Goal: Task Accomplishment & Management: Use online tool/utility

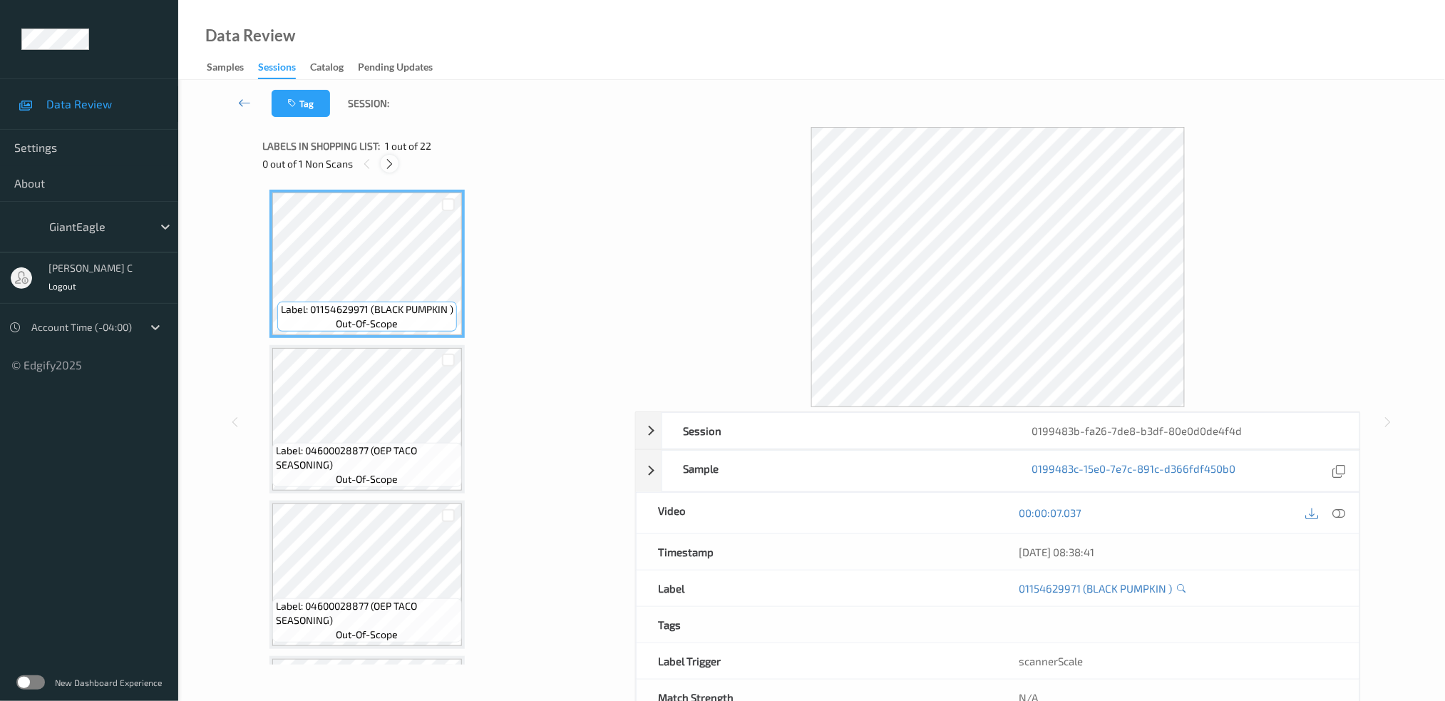
click at [389, 160] on icon at bounding box center [390, 164] width 12 height 13
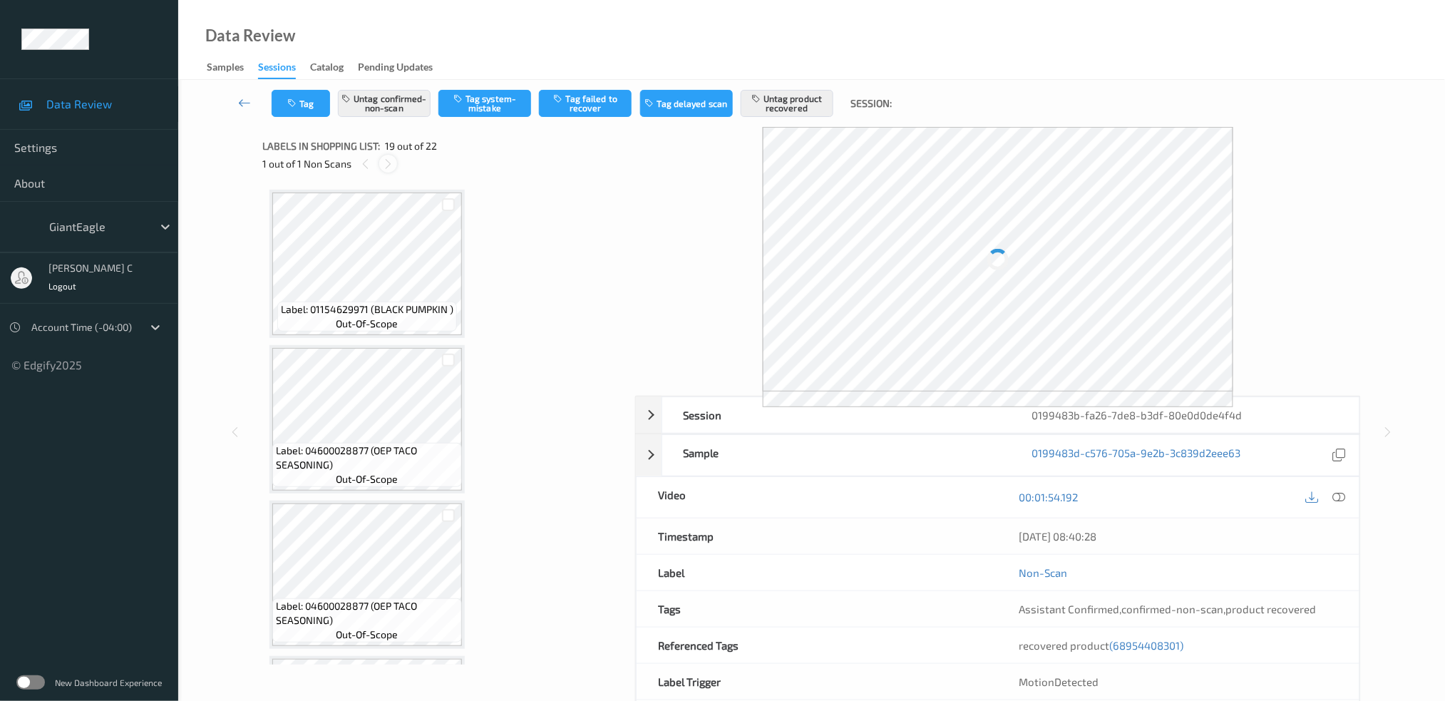
scroll to position [2630, 0]
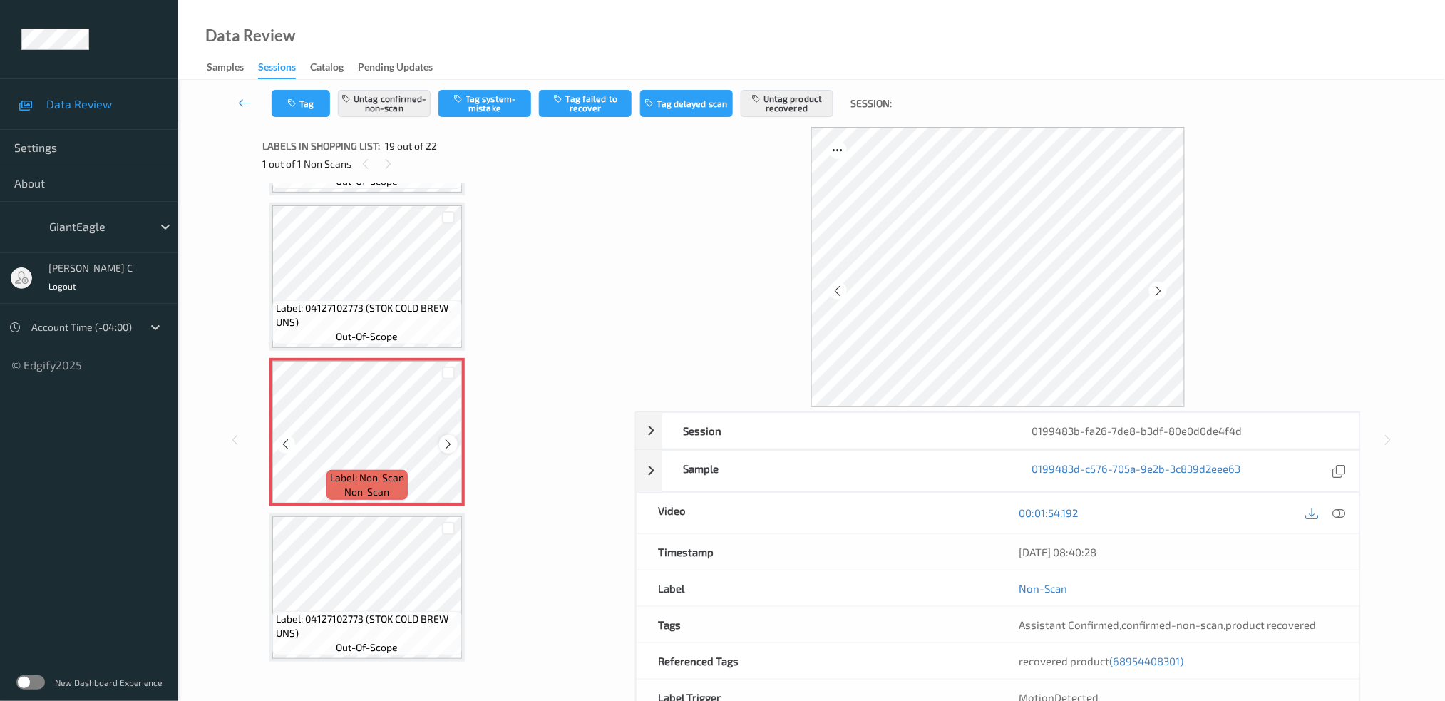
click at [448, 438] on icon at bounding box center [449, 444] width 12 height 13
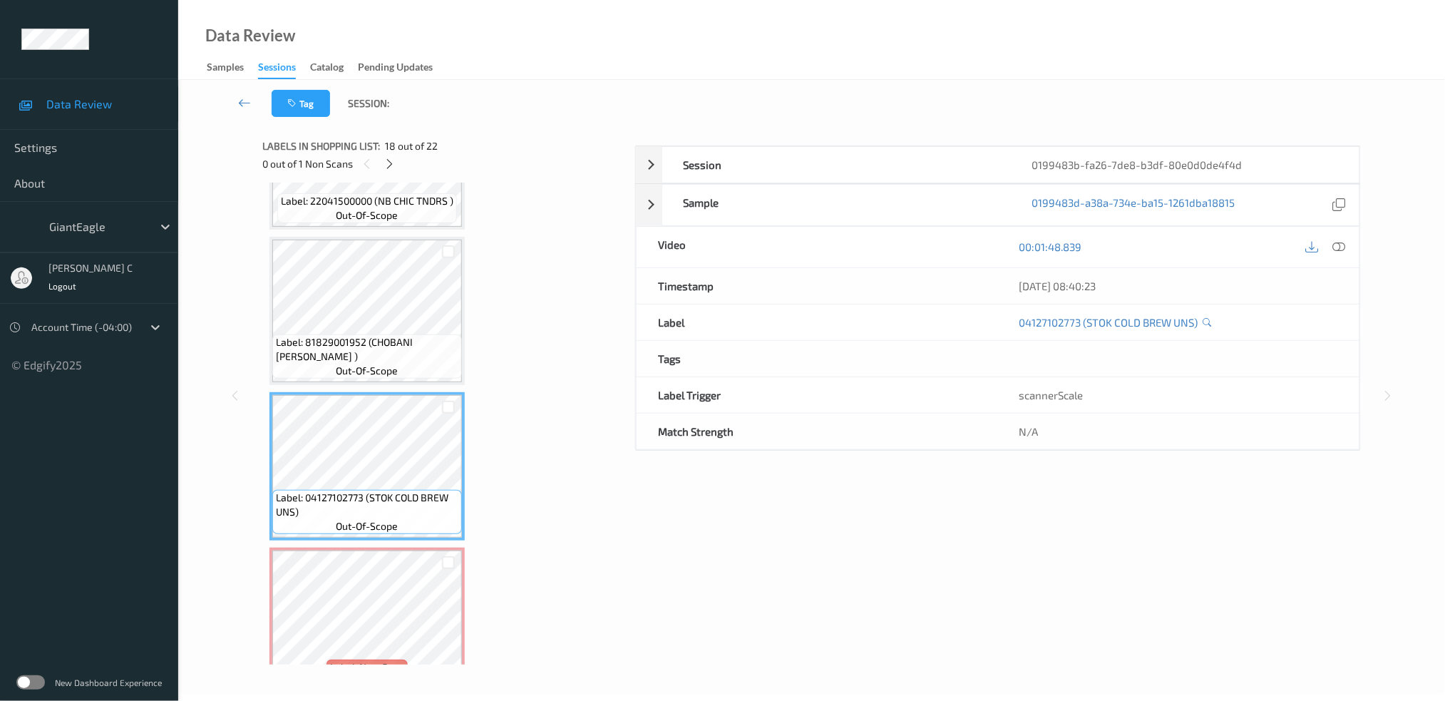
scroll to position [2440, 0]
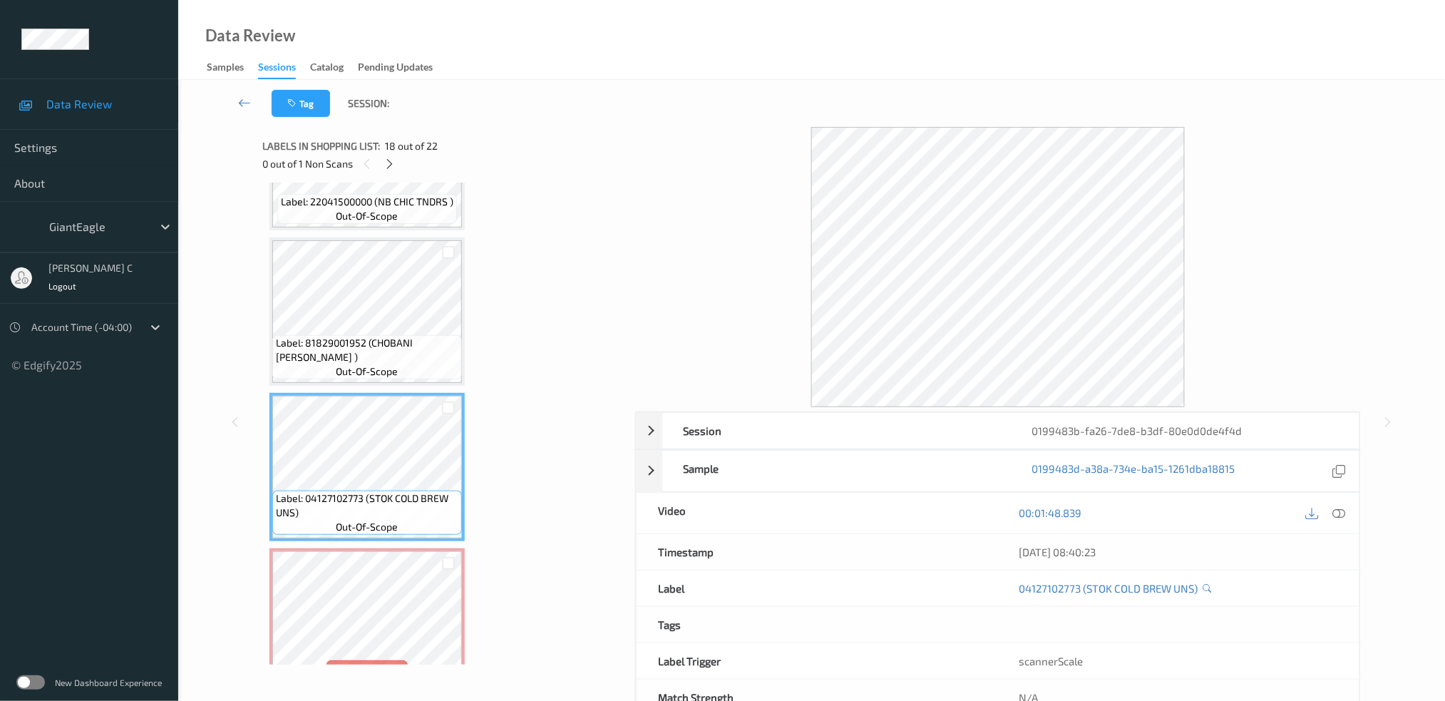
click at [377, 336] on span "Label: 81829001952 (CHOBANI [PERSON_NAME] )" at bounding box center [367, 350] width 183 height 29
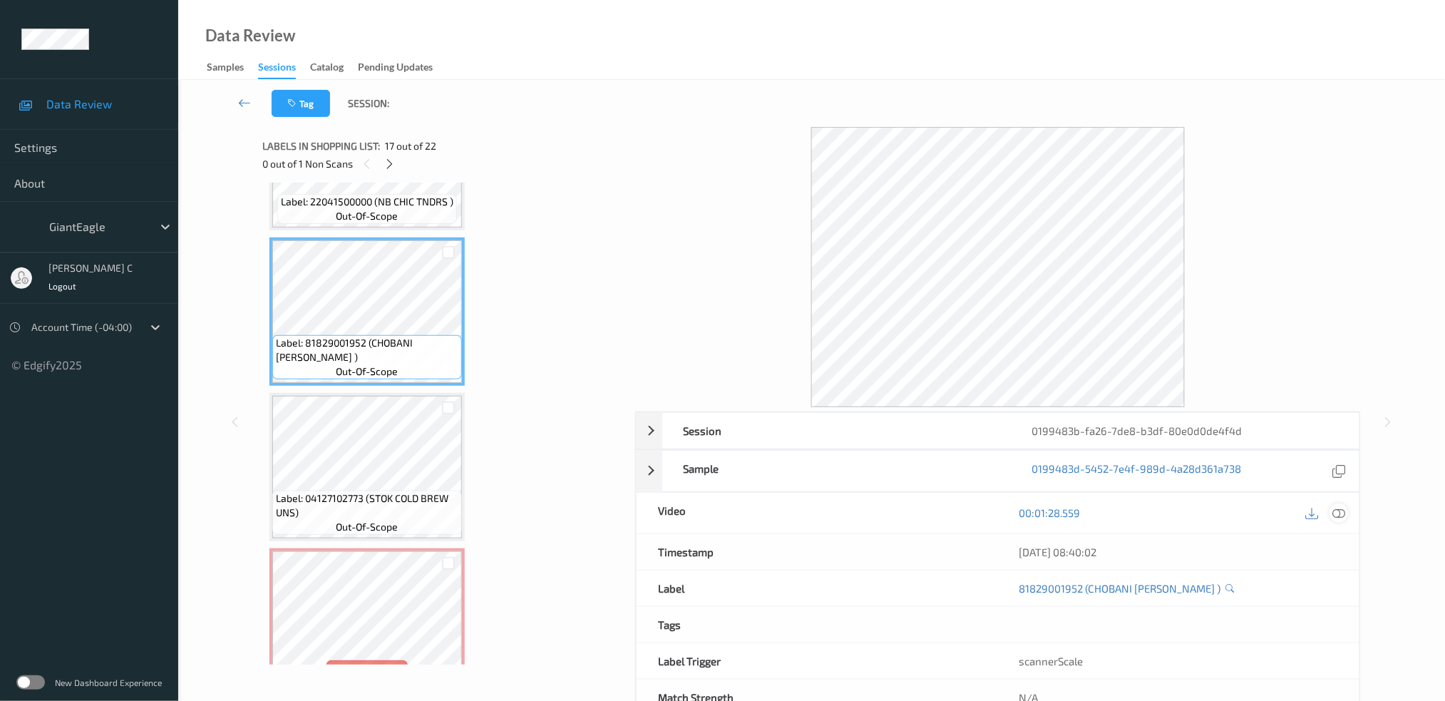
click at [1349, 513] on div "00:01:28.559" at bounding box center [1179, 513] width 362 height 41
click at [1332, 513] on div at bounding box center [1339, 512] width 19 height 19
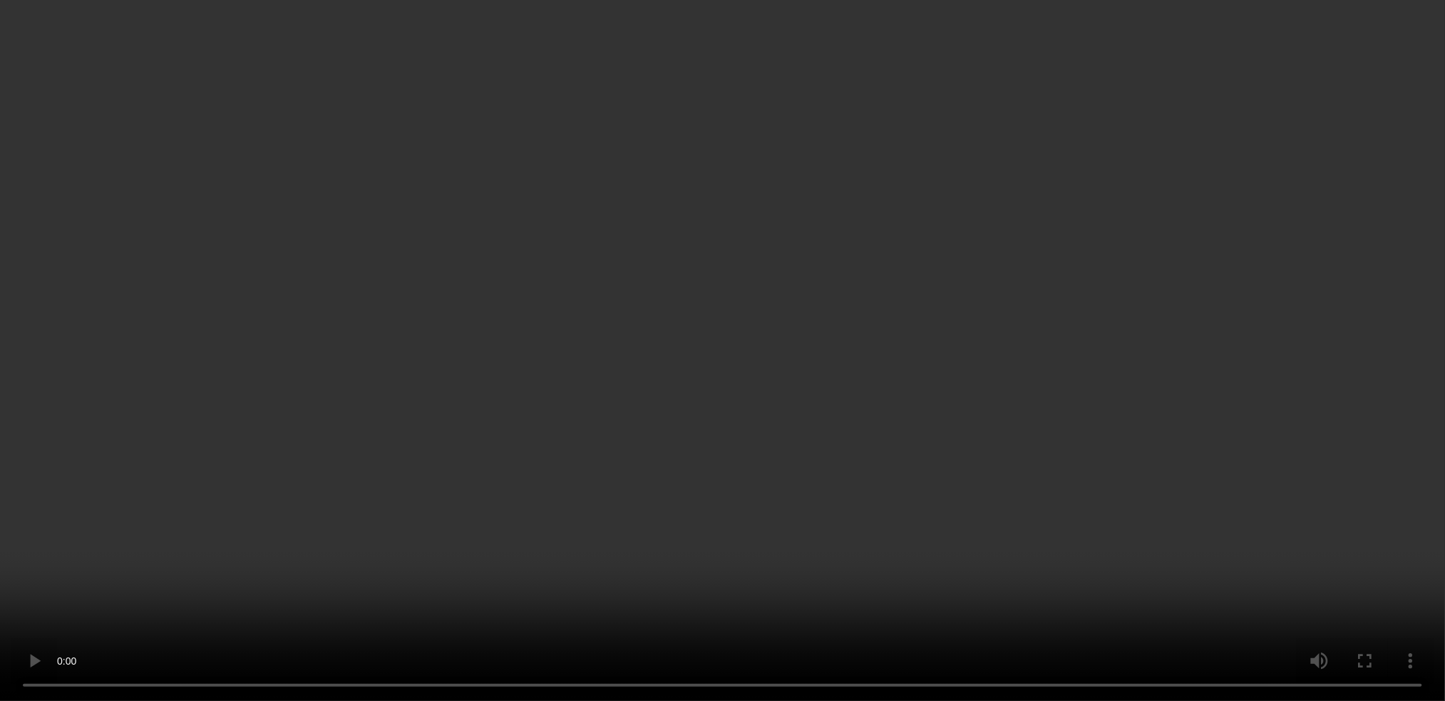
scroll to position [2630, 0]
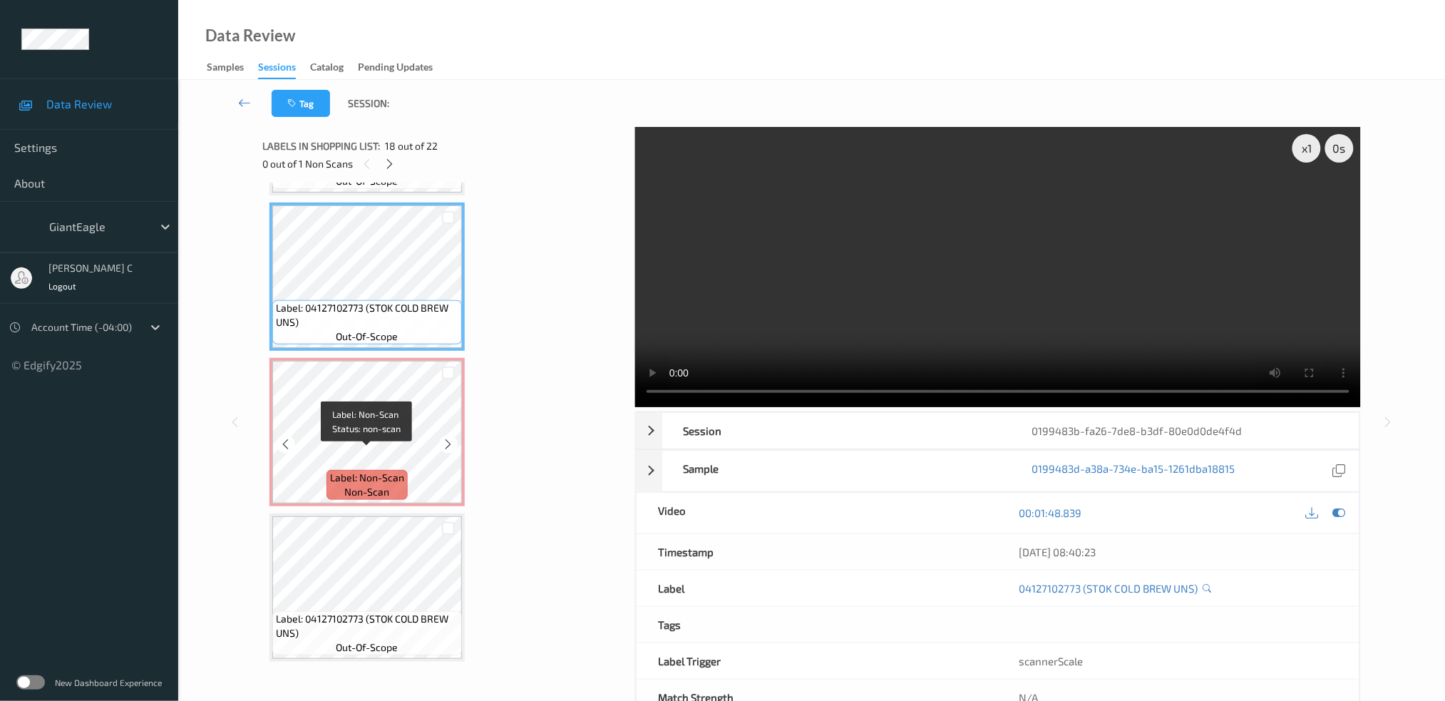
click at [369, 471] on span "Label: Non-Scan" at bounding box center [367, 478] width 74 height 14
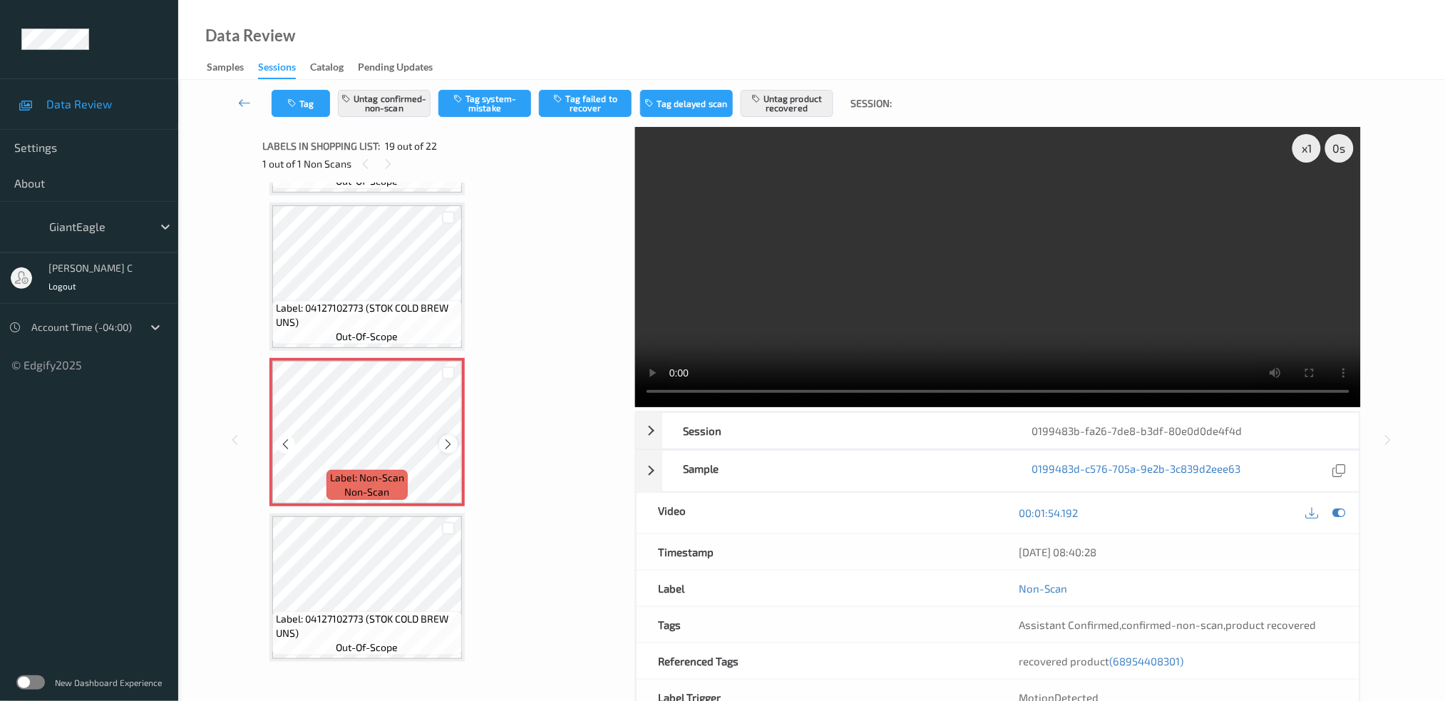
click at [443, 438] on icon at bounding box center [449, 444] width 12 height 13
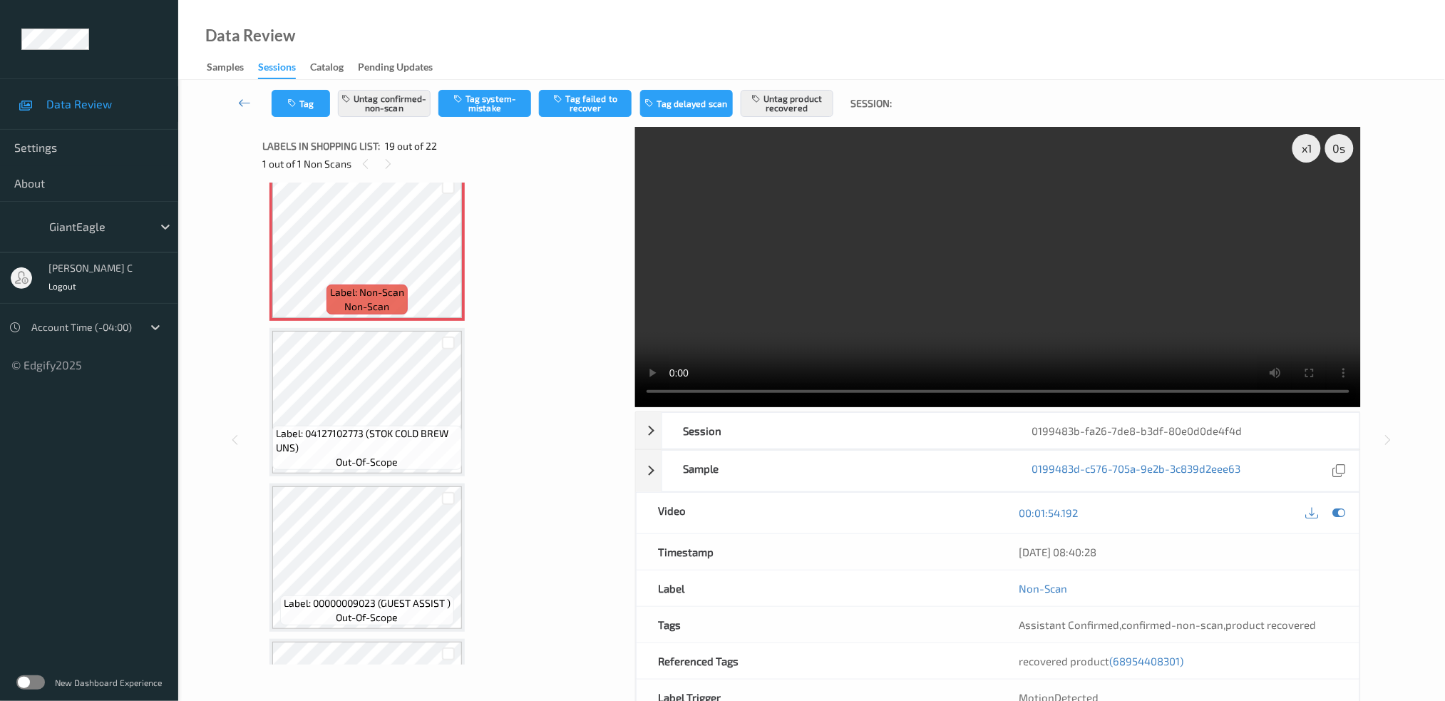
scroll to position [2820, 0]
click at [380, 450] on span "out-of-scope" at bounding box center [368, 457] width 62 height 14
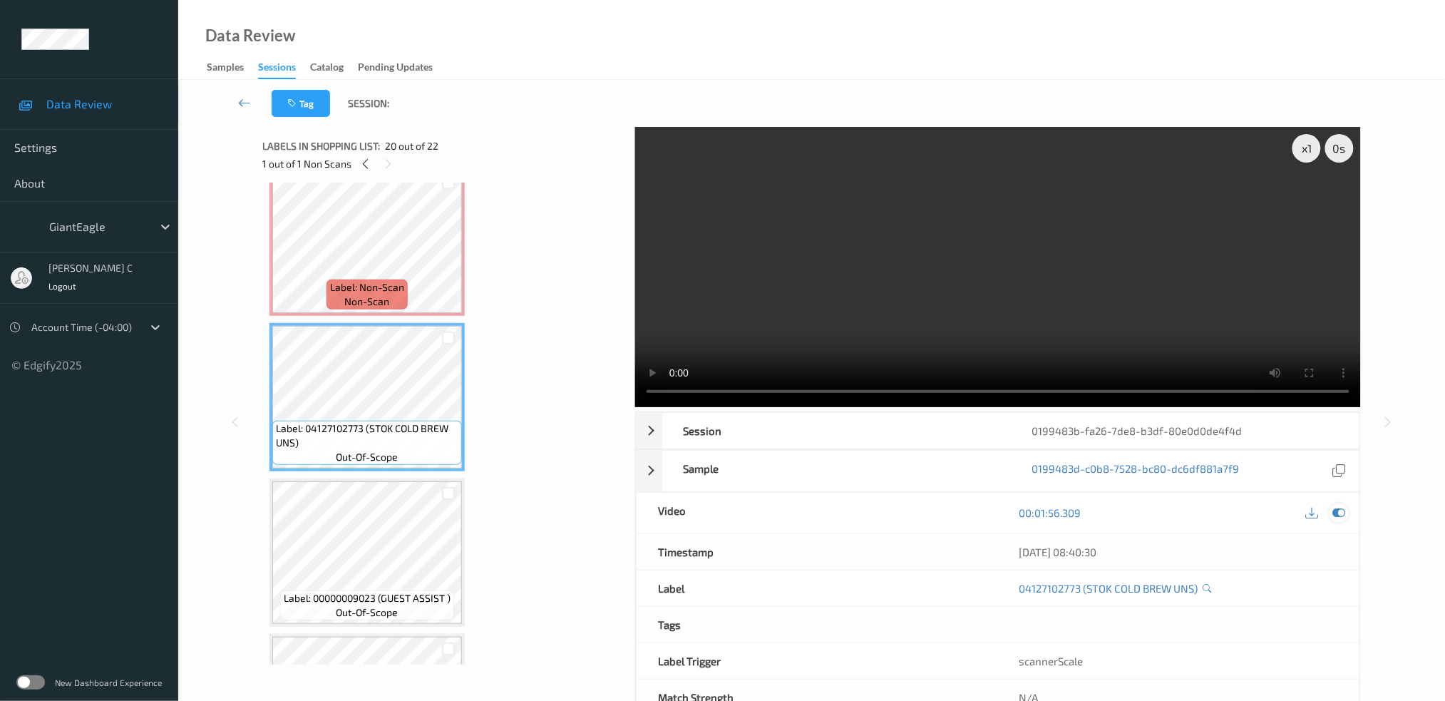
click at [1349, 513] on div at bounding box center [1326, 512] width 46 height 19
click at [1348, 513] on div at bounding box center [1339, 512] width 19 height 19
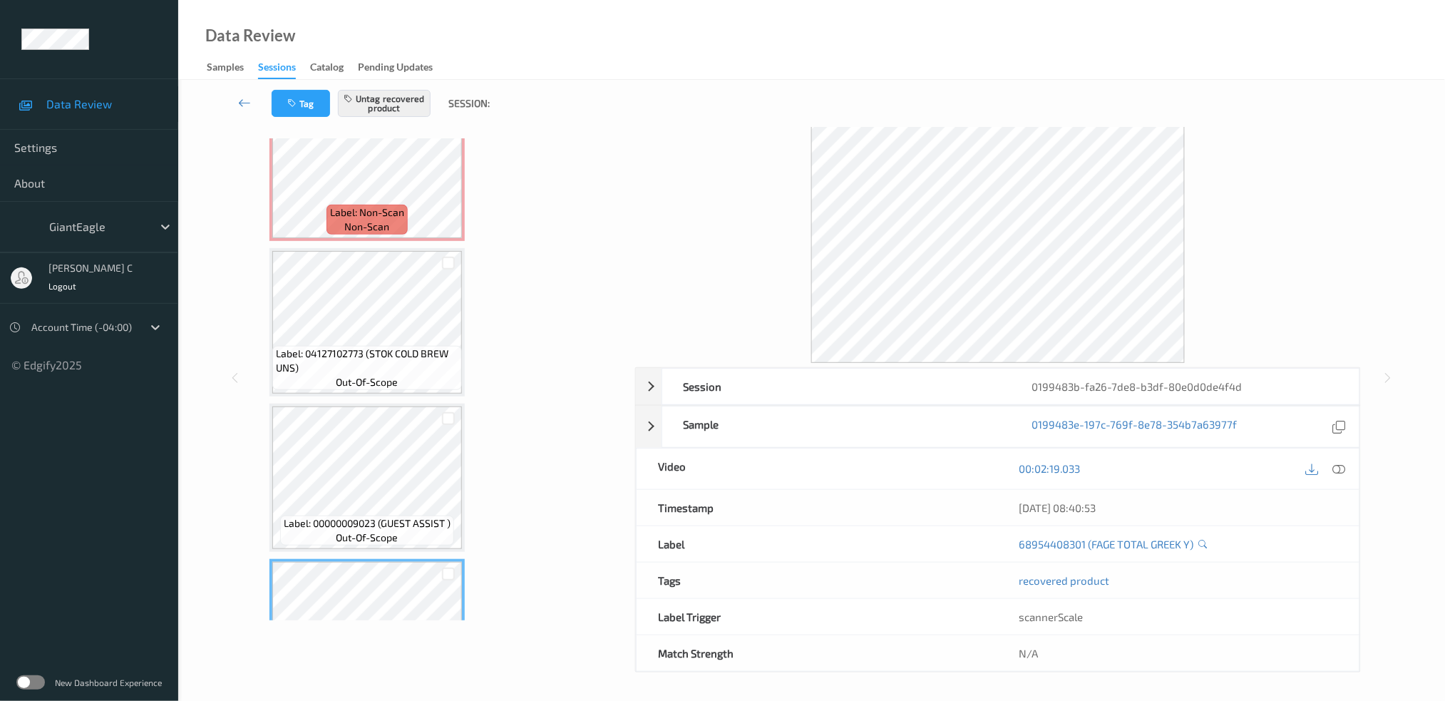
scroll to position [2824, 0]
